Goal: Task Accomplishment & Management: Manage account settings

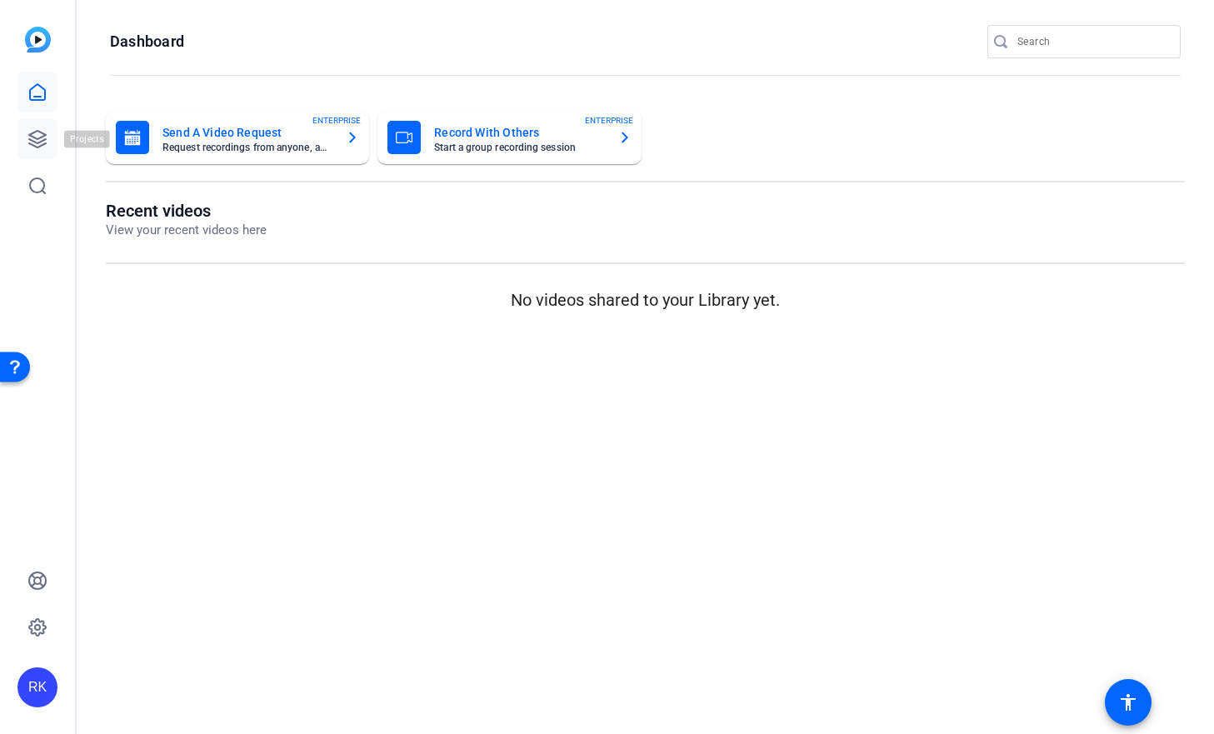
click at [47, 135] on icon at bounding box center [37, 139] width 20 height 20
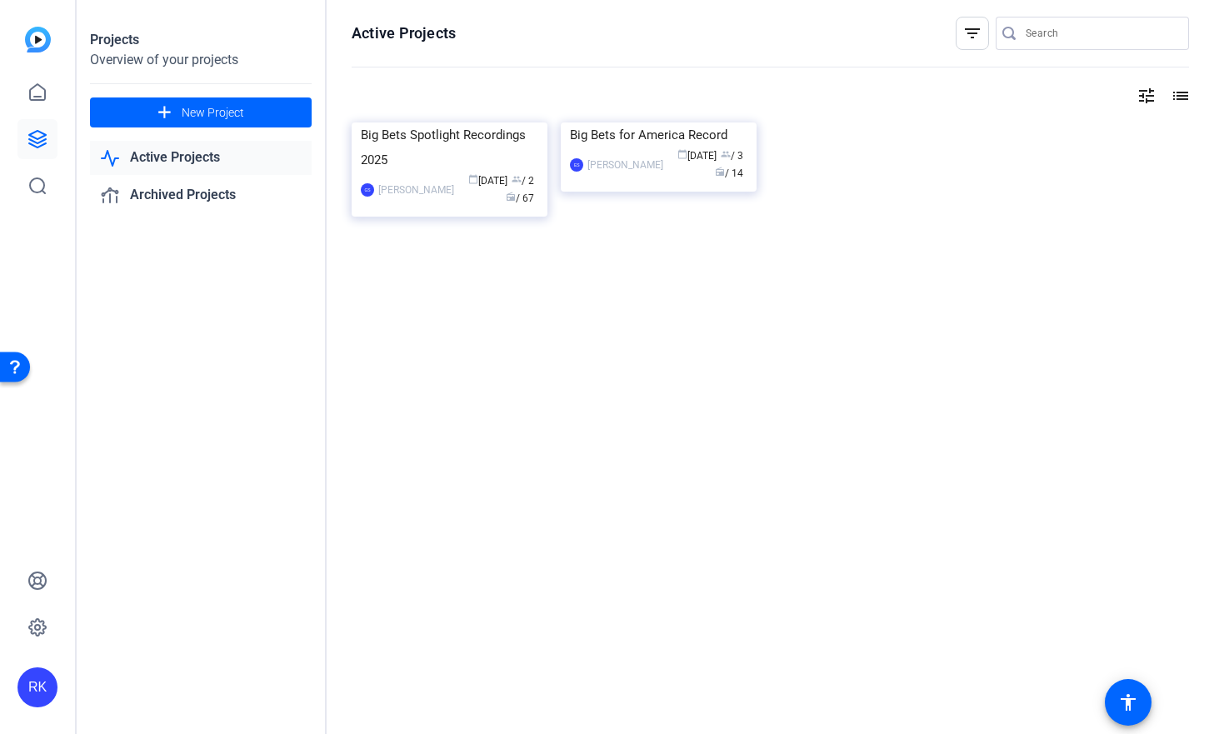
click at [213, 163] on link "Active Projects" at bounding box center [201, 158] width 222 height 34
click at [422, 122] on img at bounding box center [449, 122] width 196 height 0
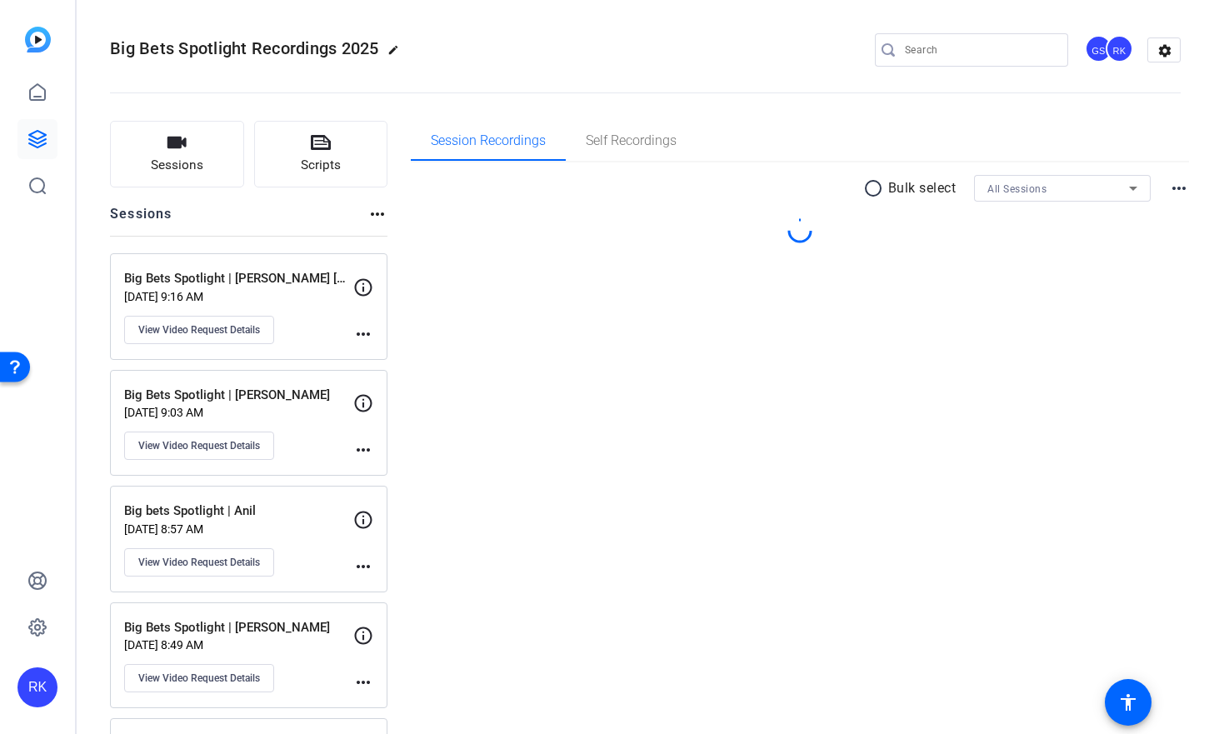
click at [316, 297] on p "[DATE] 9:16 AM" at bounding box center [238, 296] width 229 height 13
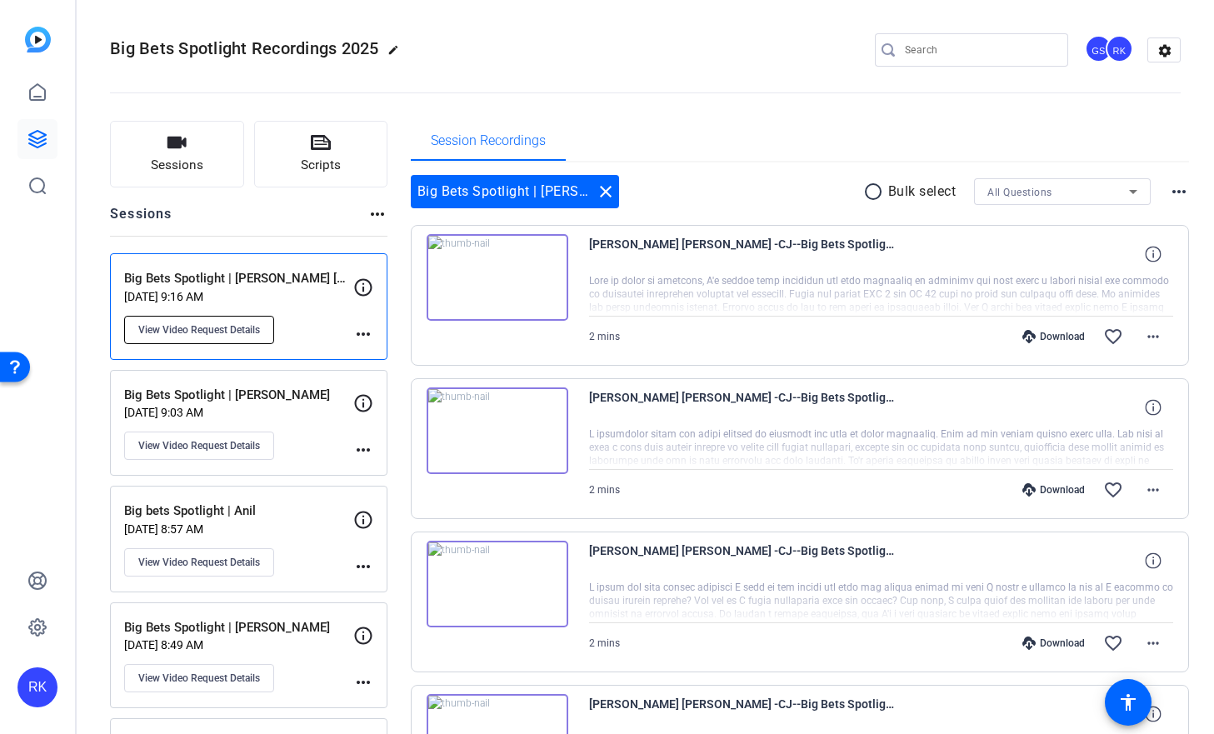
click at [262, 331] on button "View Video Request Details" at bounding box center [199, 330] width 150 height 28
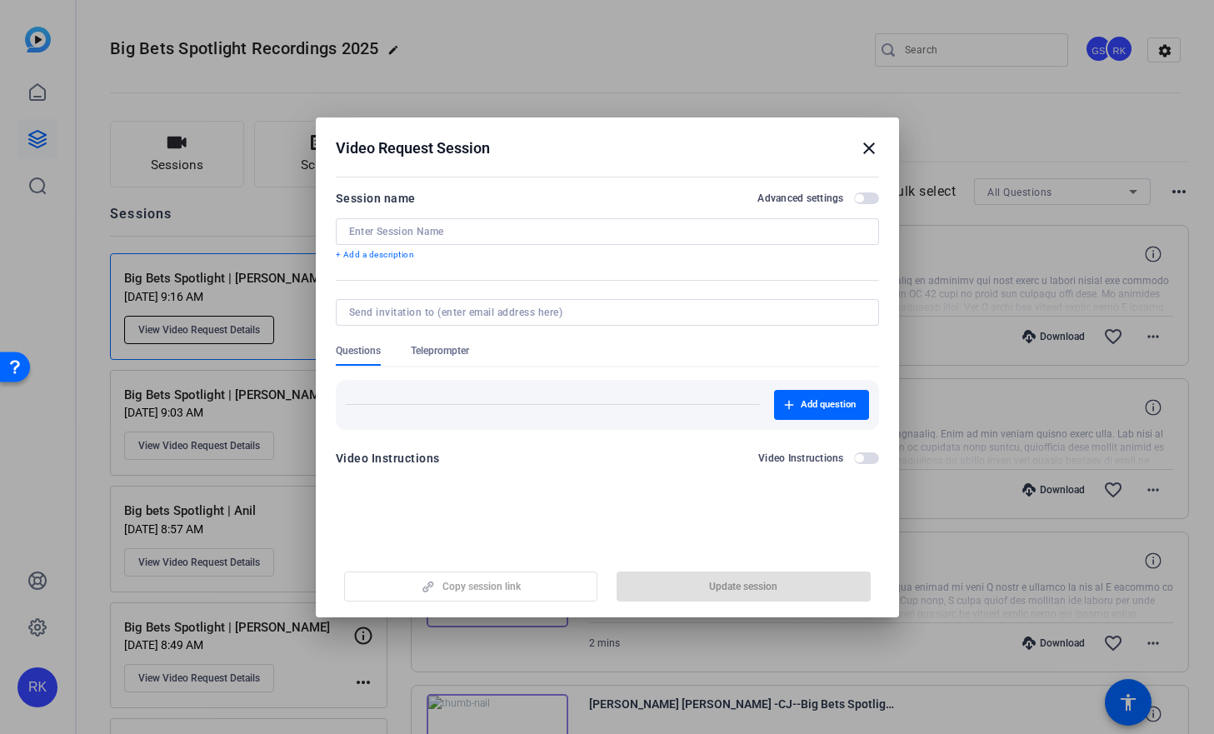
type input "Big Bets Spotlight | [PERSON_NAME] [PERSON_NAME]"
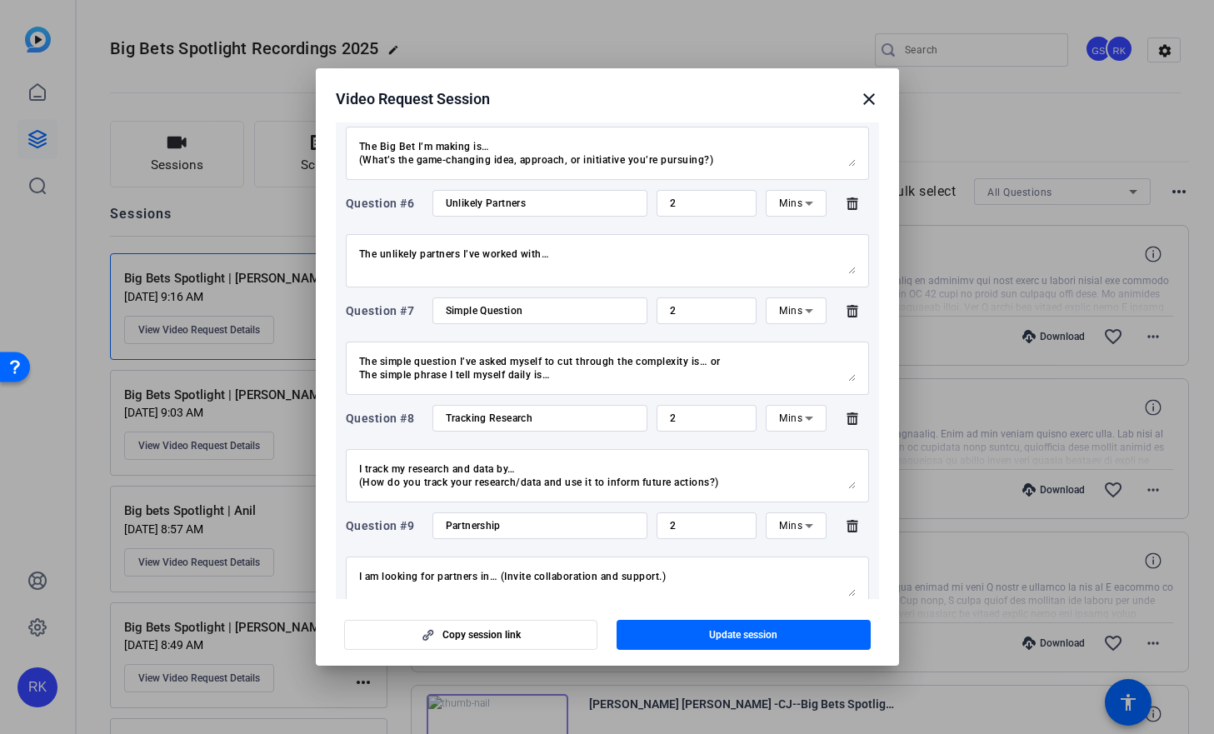
scroll to position [815, 0]
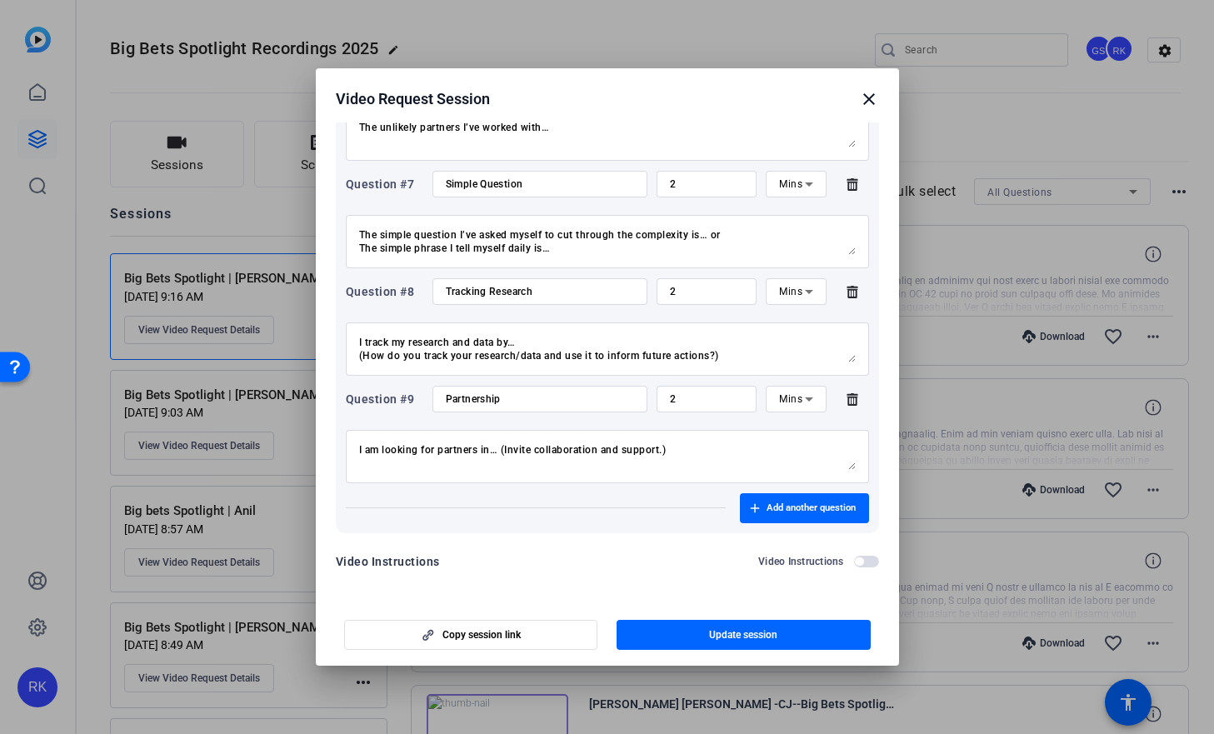
click at [547, 450] on textarea "I am looking for partners in… (Invite collaboration and support.) Example: “I’m…" at bounding box center [607, 456] width 496 height 27
drag, startPoint x: 498, startPoint y: 449, endPoint x: 307, endPoint y: 446, distance: 191.6
click at [307, 446] on div "Video Request Session close Session name Advanced settings Big Bets Spotlight |…" at bounding box center [607, 367] width 1214 height 734
click at [870, 95] on mat-icon "close" at bounding box center [869, 99] width 20 height 20
